Goal: Find specific page/section: Find specific page/section

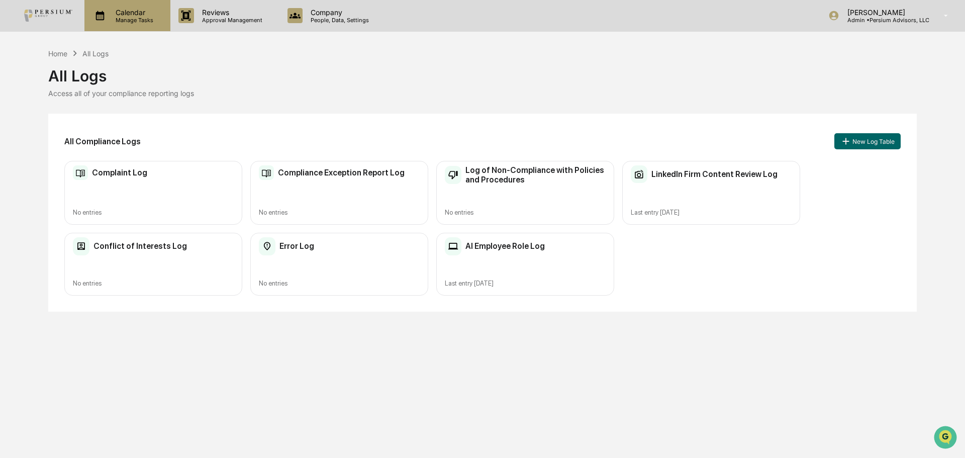
click at [124, 19] on p "Manage Tasks" at bounding box center [133, 20] width 51 height 7
click at [200, 457] on div at bounding box center [482, 465] width 965 height 0
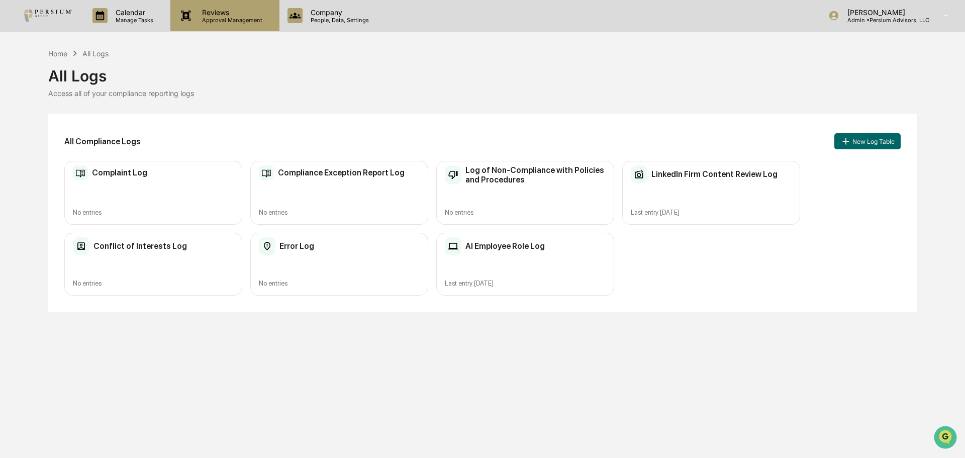
click at [213, 21] on p "Approval Management" at bounding box center [230, 20] width 73 height 7
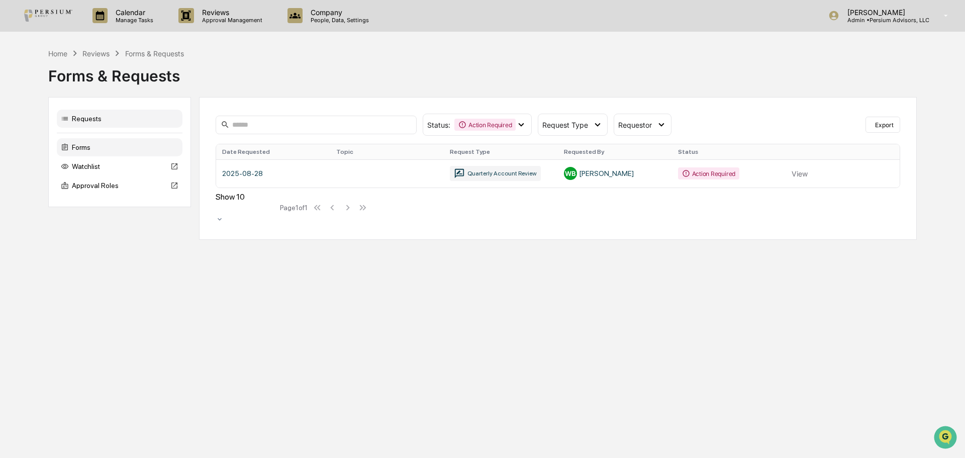
click at [83, 146] on div "Forms" at bounding box center [120, 147] width 126 height 18
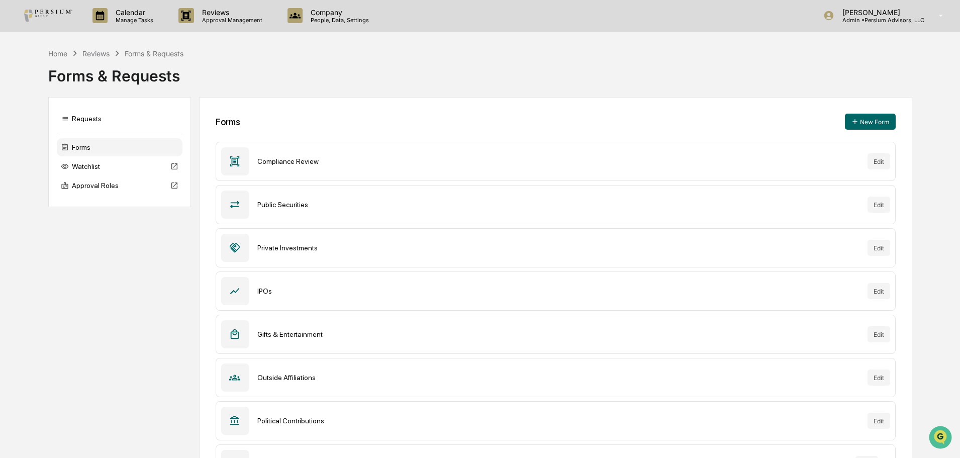
click at [53, 58] on div "Home Reviews Forms & Requests" at bounding box center [116, 53] width 136 height 11
click at [53, 55] on div "Home" at bounding box center [57, 53] width 19 height 9
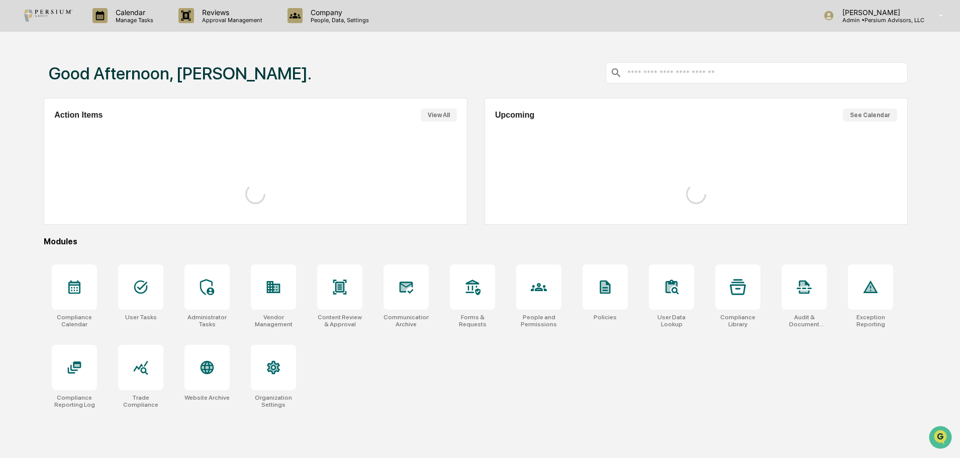
scroll to position [48, 0]
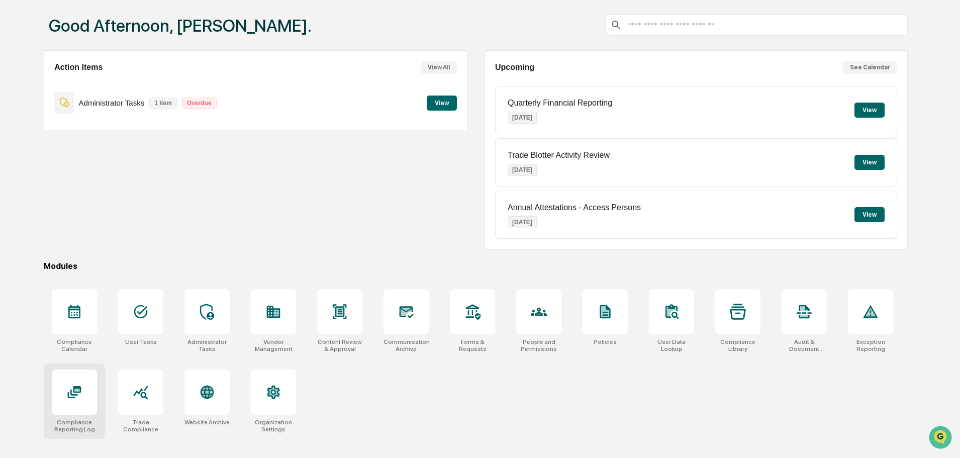
click at [88, 381] on div at bounding box center [74, 392] width 45 height 45
